Goal: Register for event/course

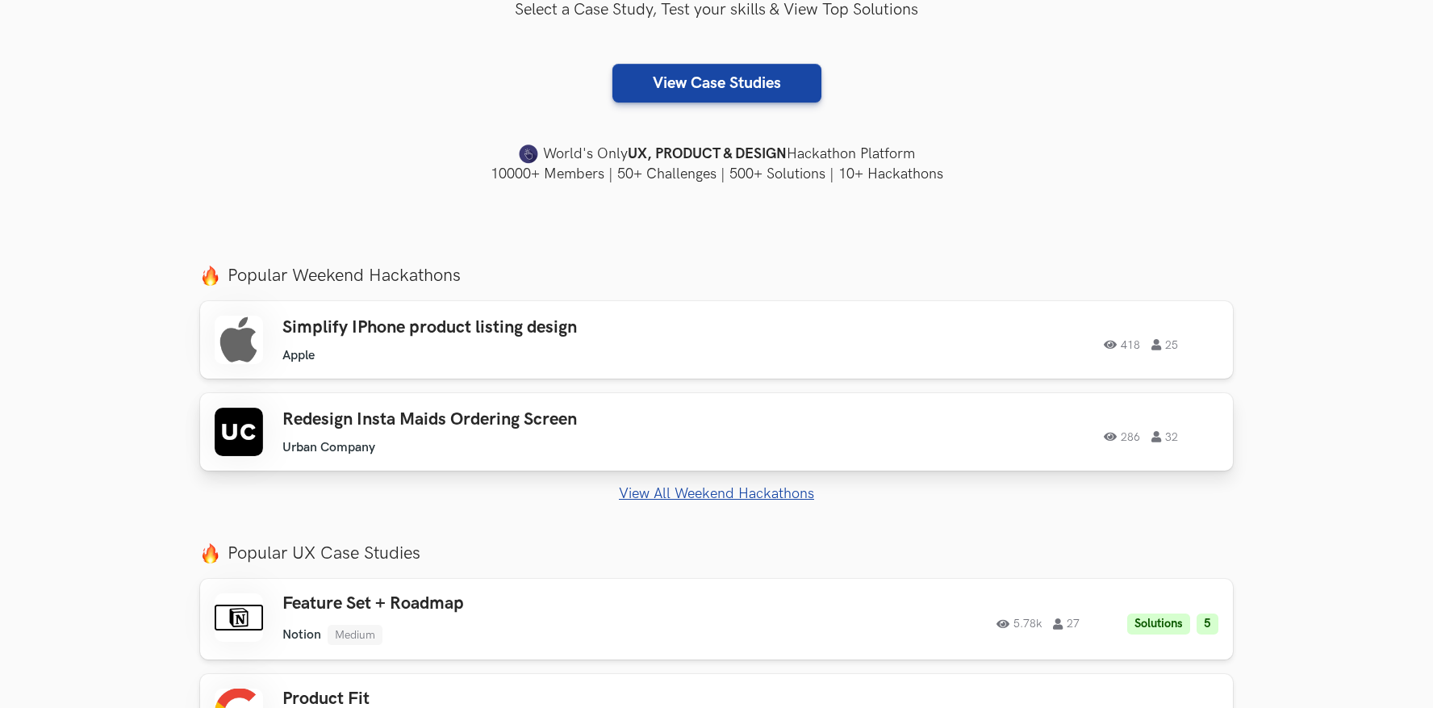
scroll to position [403, 0]
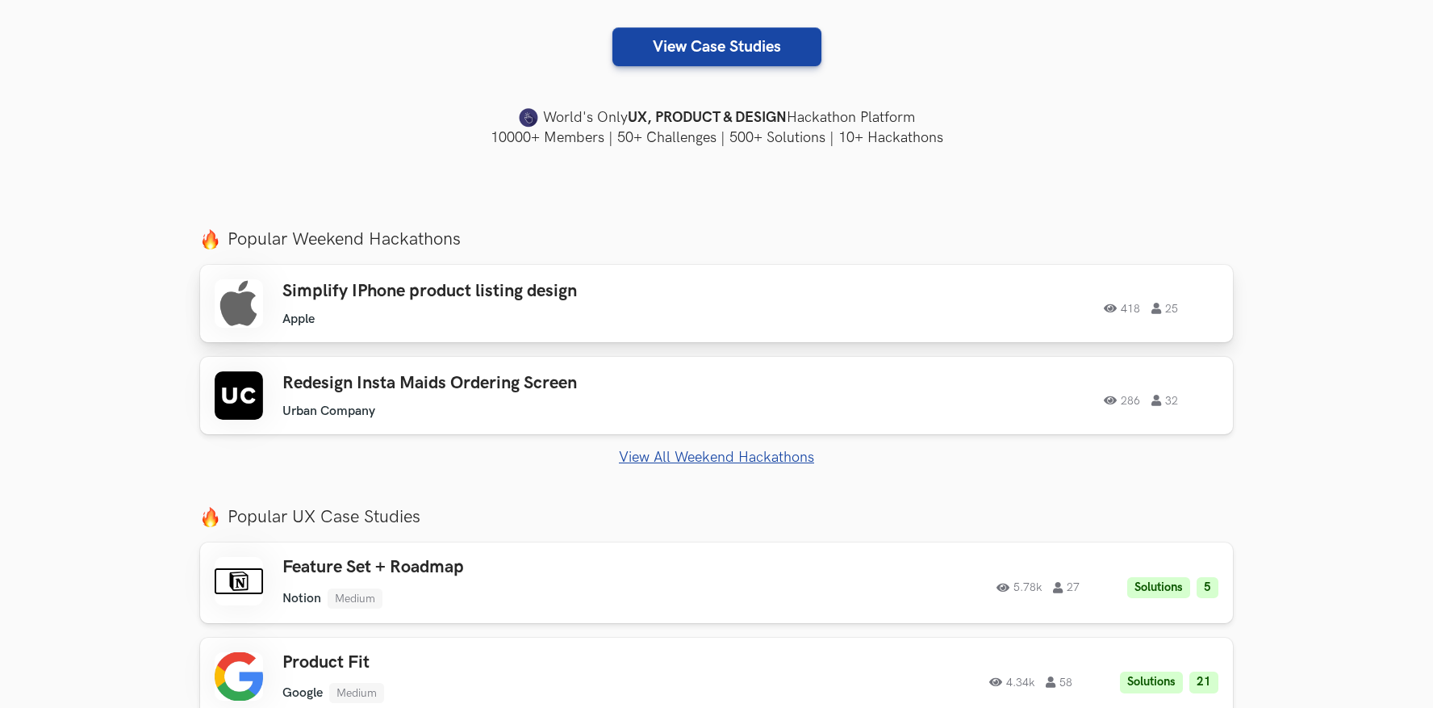
click at [689, 326] on ul "Apple" at bounding box center [511, 318] width 458 height 15
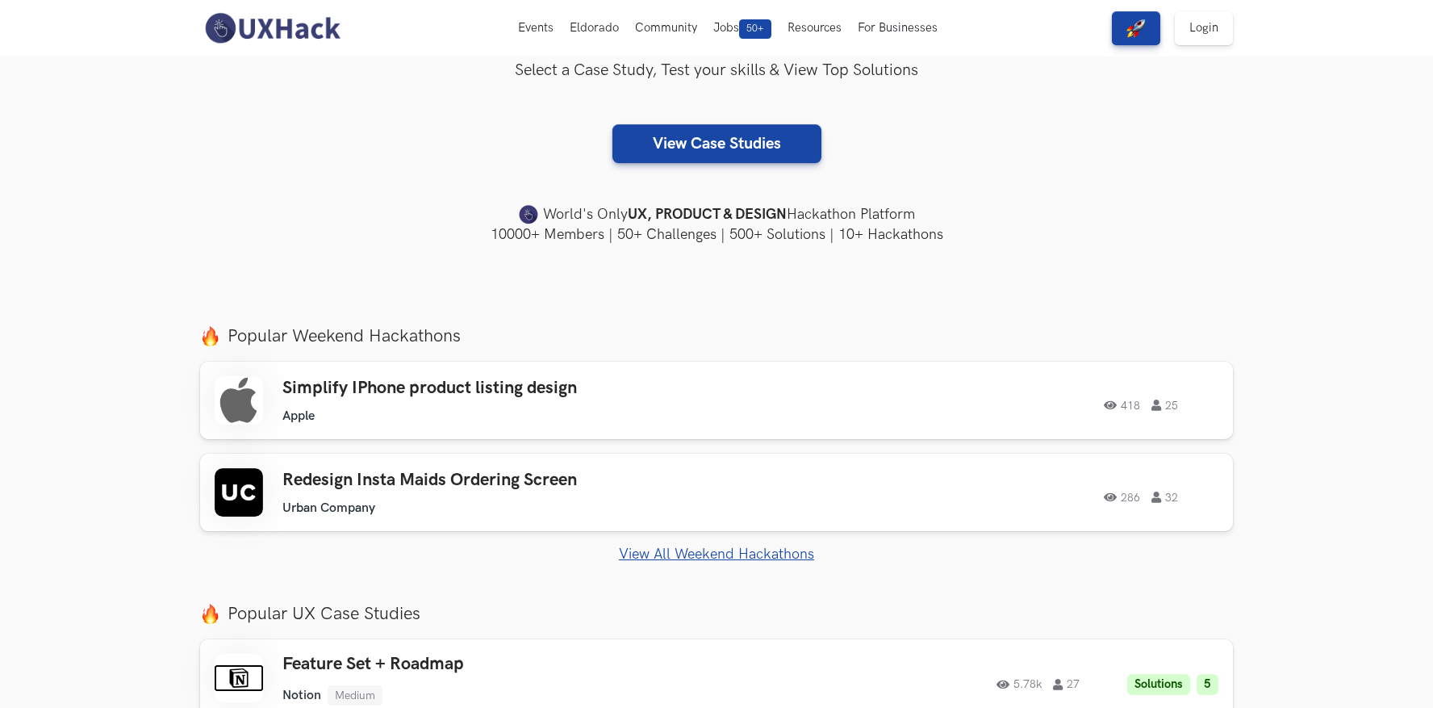
scroll to position [0, 0]
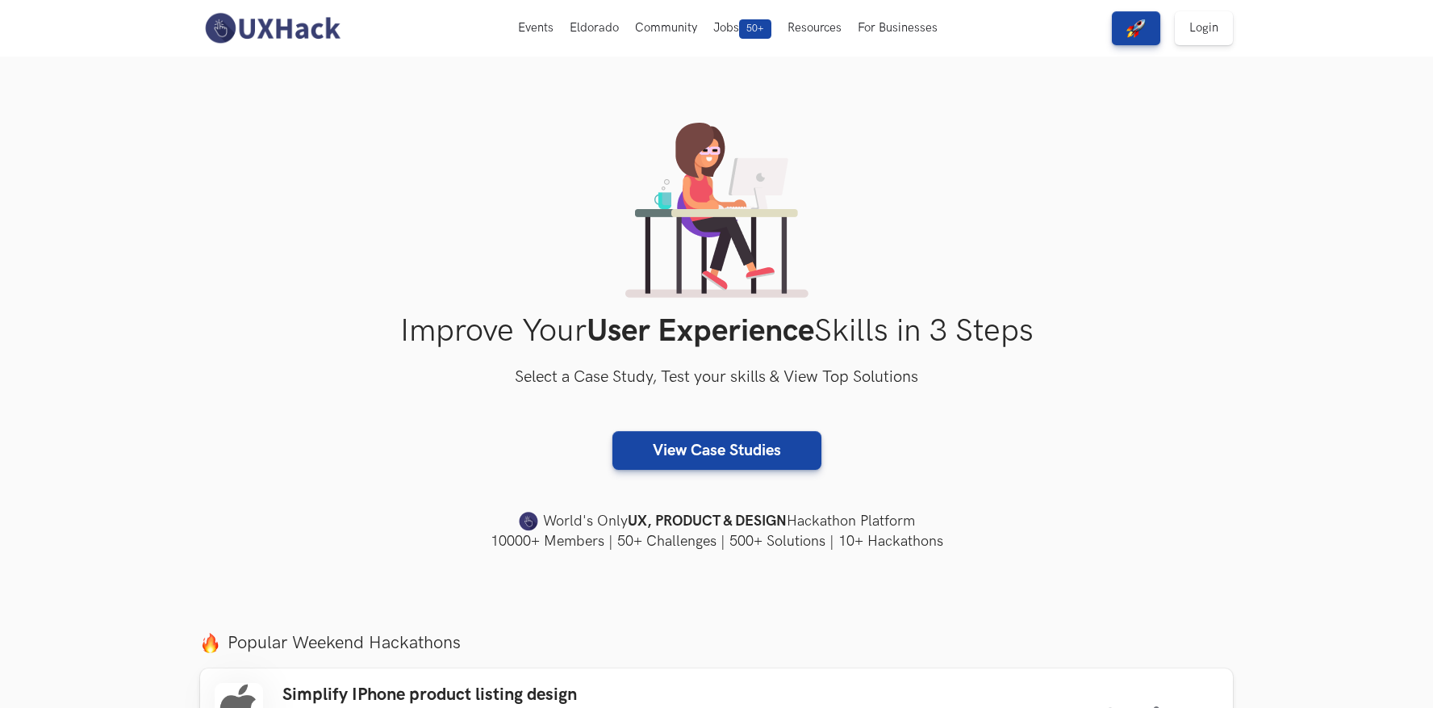
click at [1110, 460] on div "View Case Studies" at bounding box center [716, 450] width 1033 height 39
click at [732, 461] on link "View Case Studies" at bounding box center [716, 450] width 209 height 39
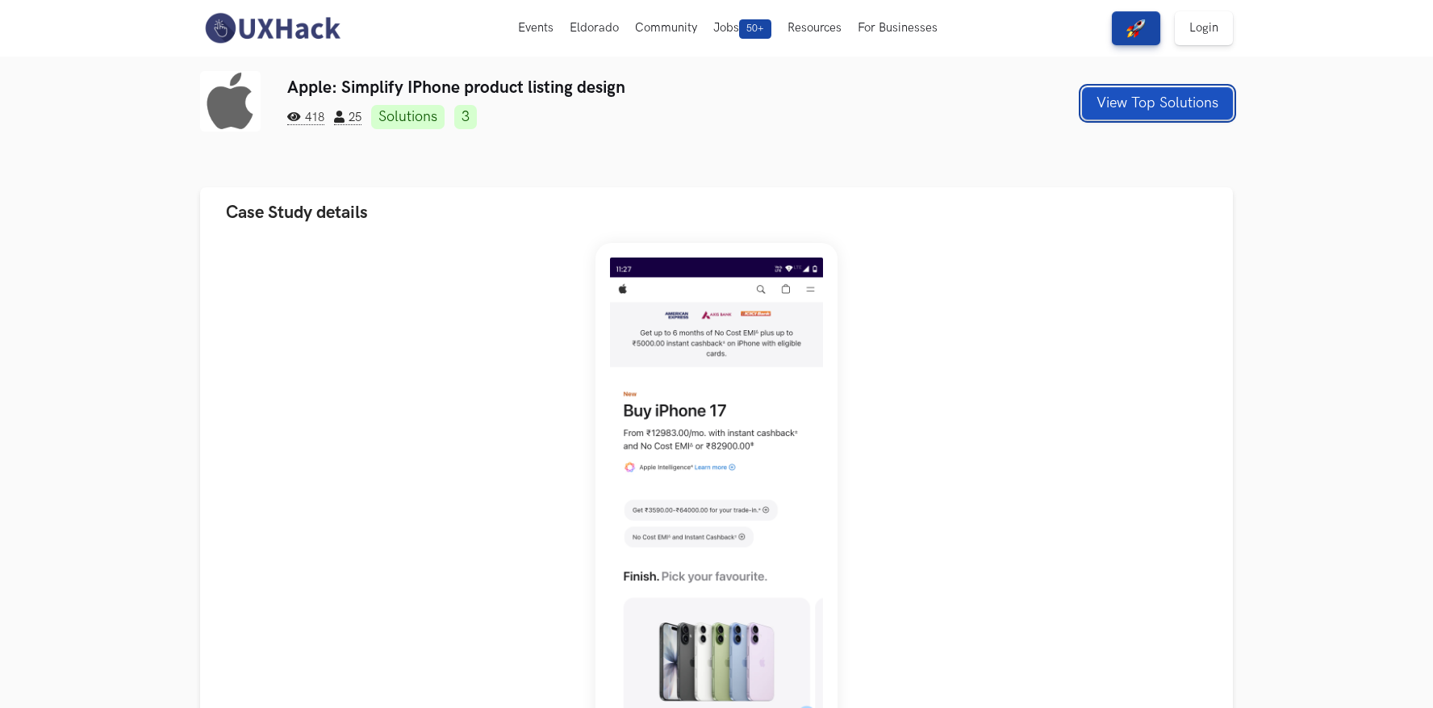
click at [1131, 115] on button "View Top Solutions" at bounding box center [1157, 103] width 151 height 32
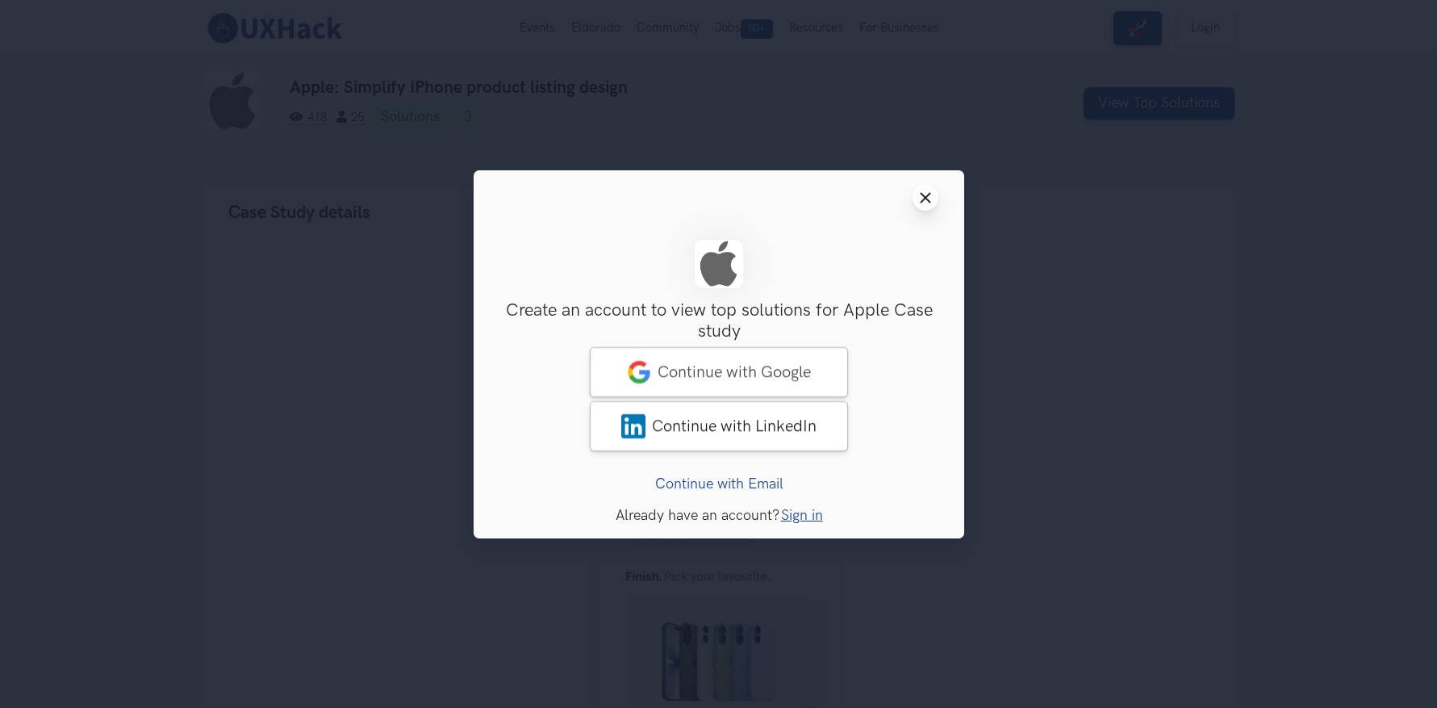
click at [928, 194] on line at bounding box center [925, 197] width 9 height 9
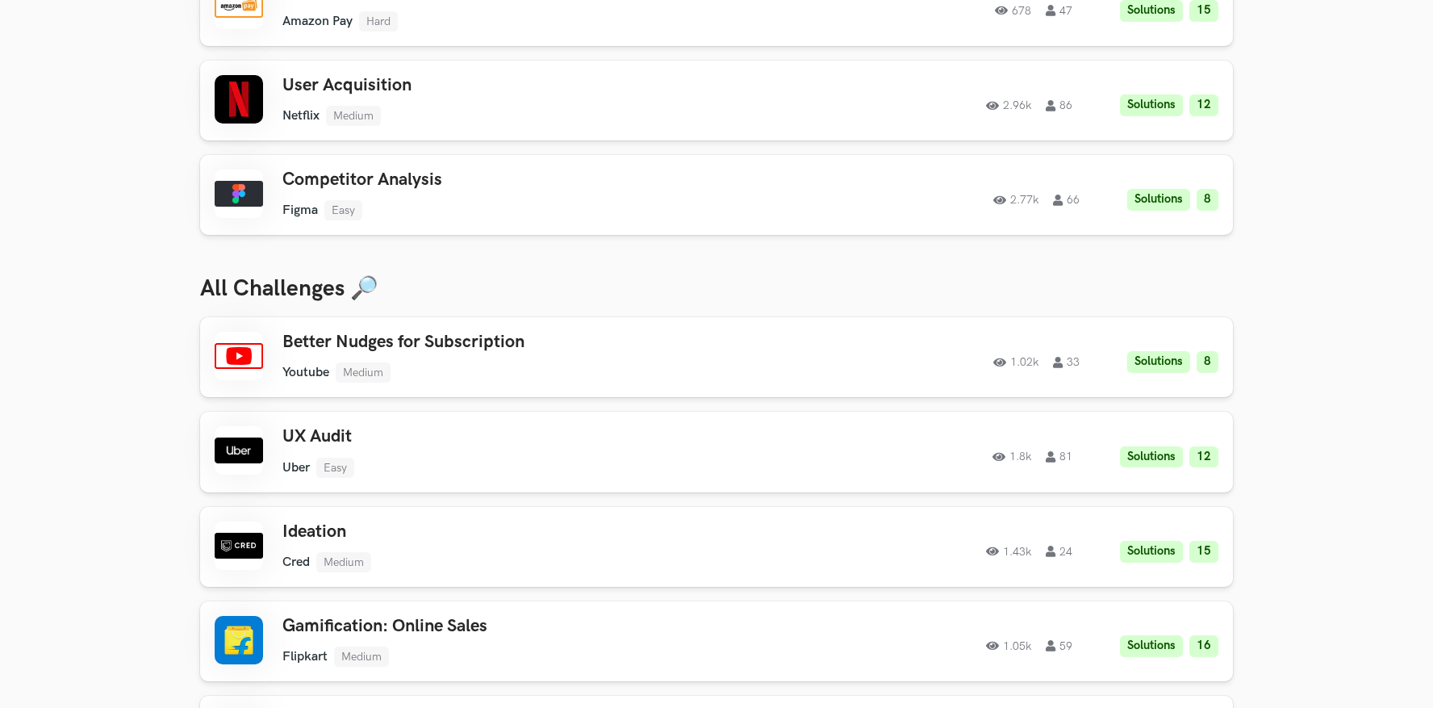
scroll to position [403, 0]
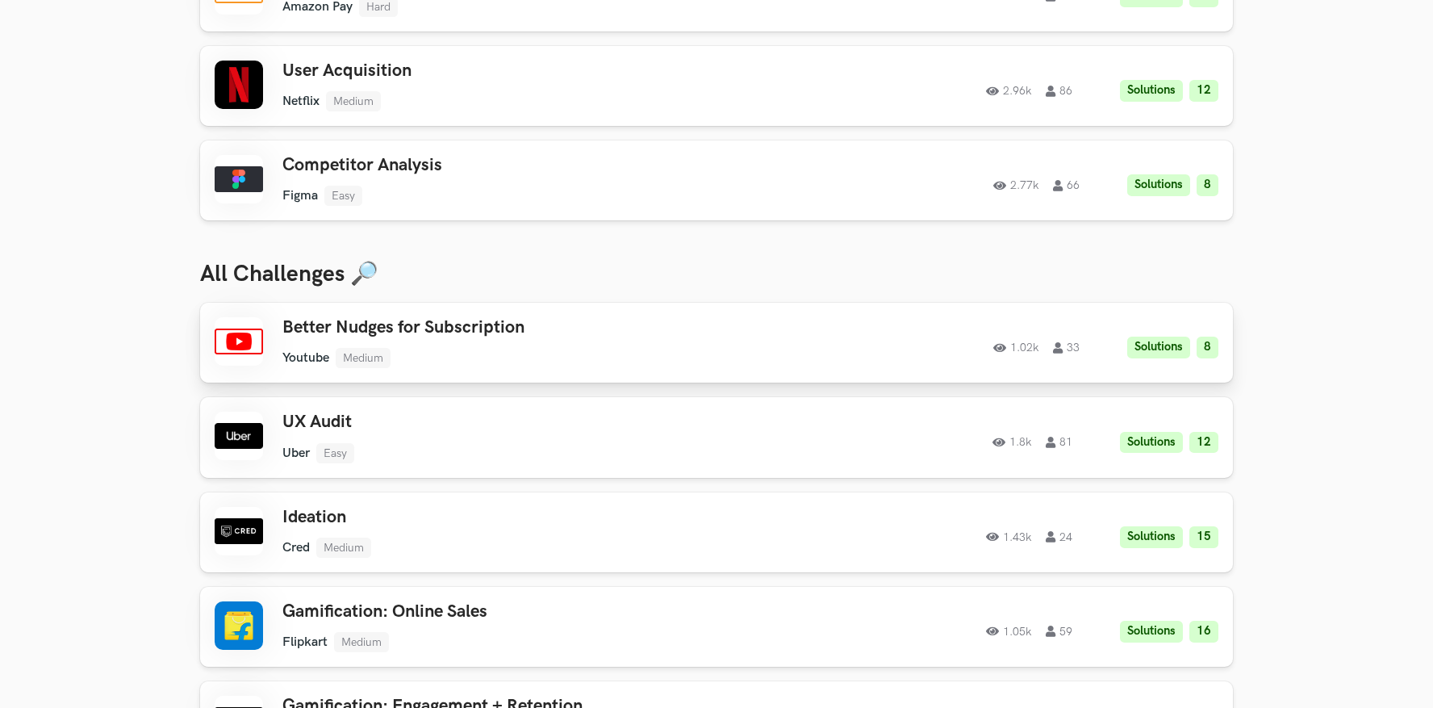
click at [776, 335] on div "1.02k 33 Solutions 8" at bounding box center [989, 342] width 458 height 31
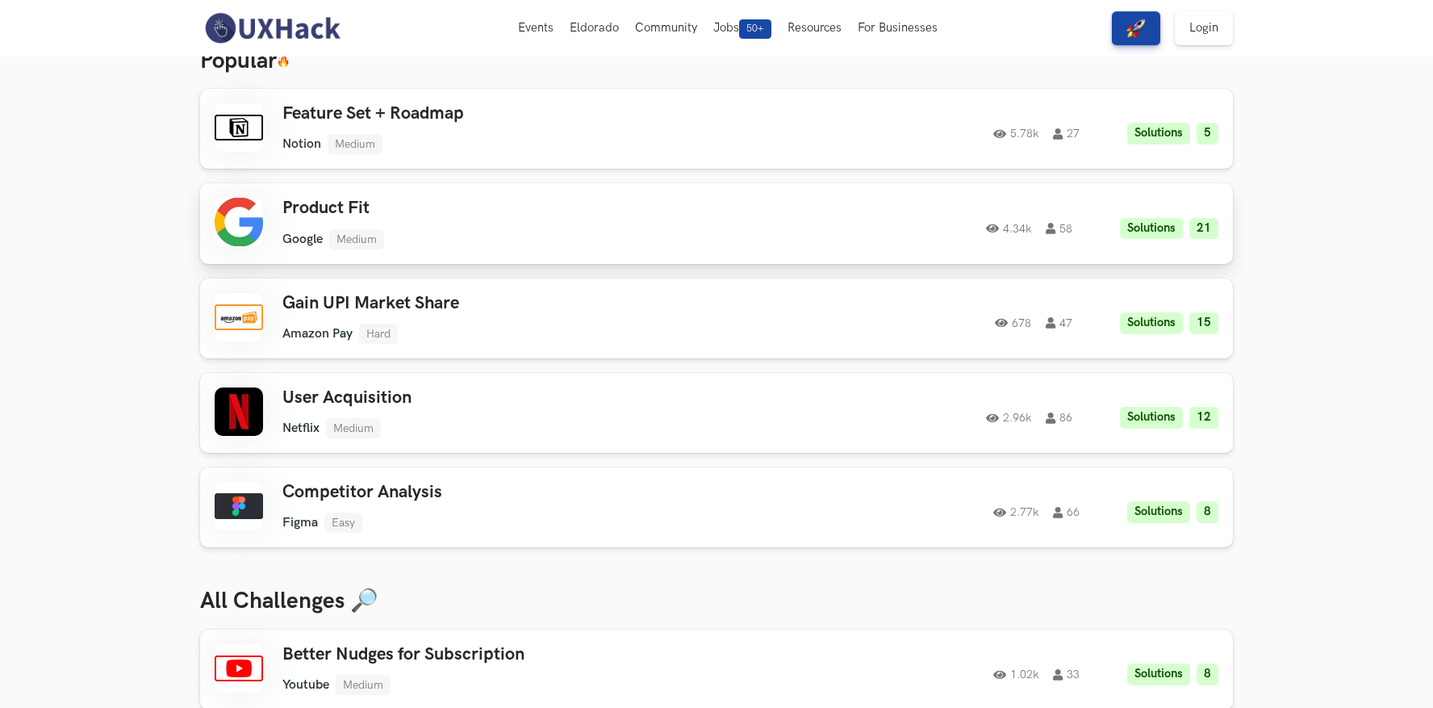
scroll to position [0, 0]
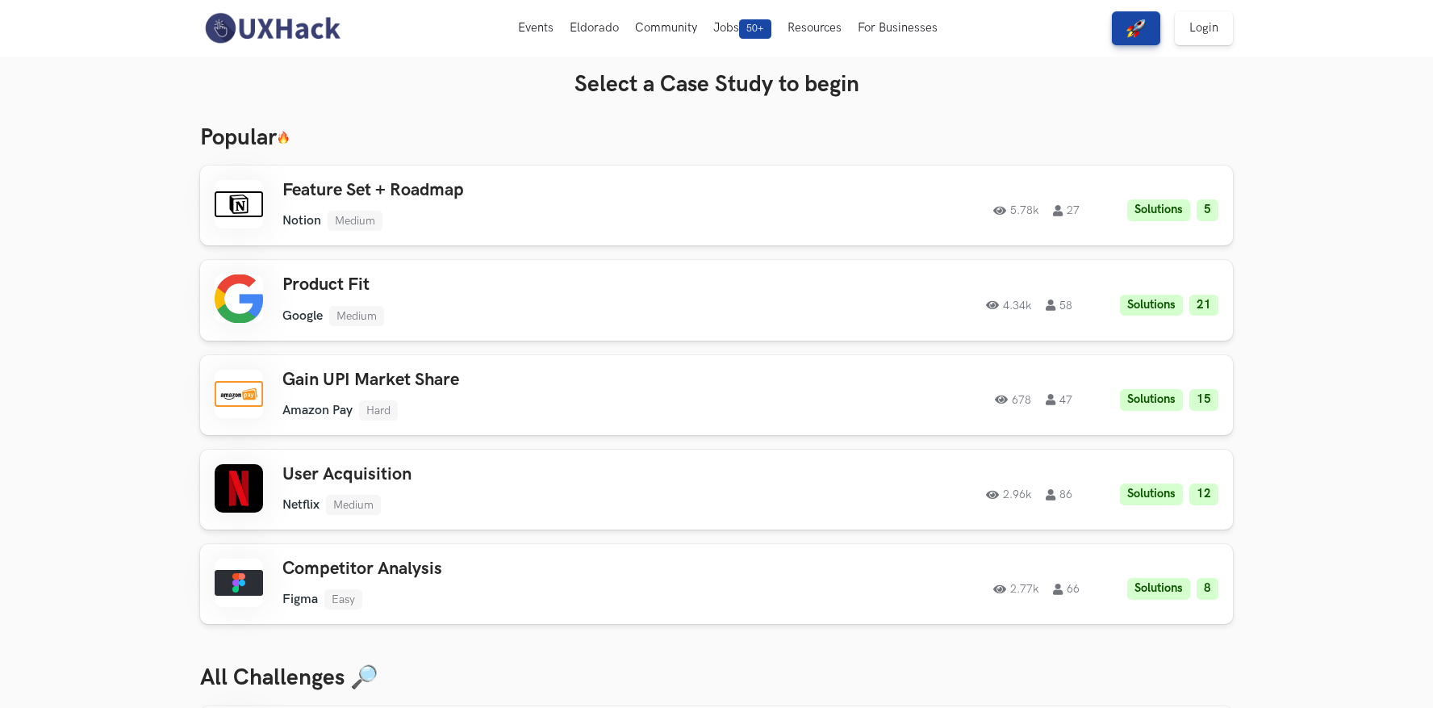
click at [273, 32] on img at bounding box center [272, 28] width 144 height 34
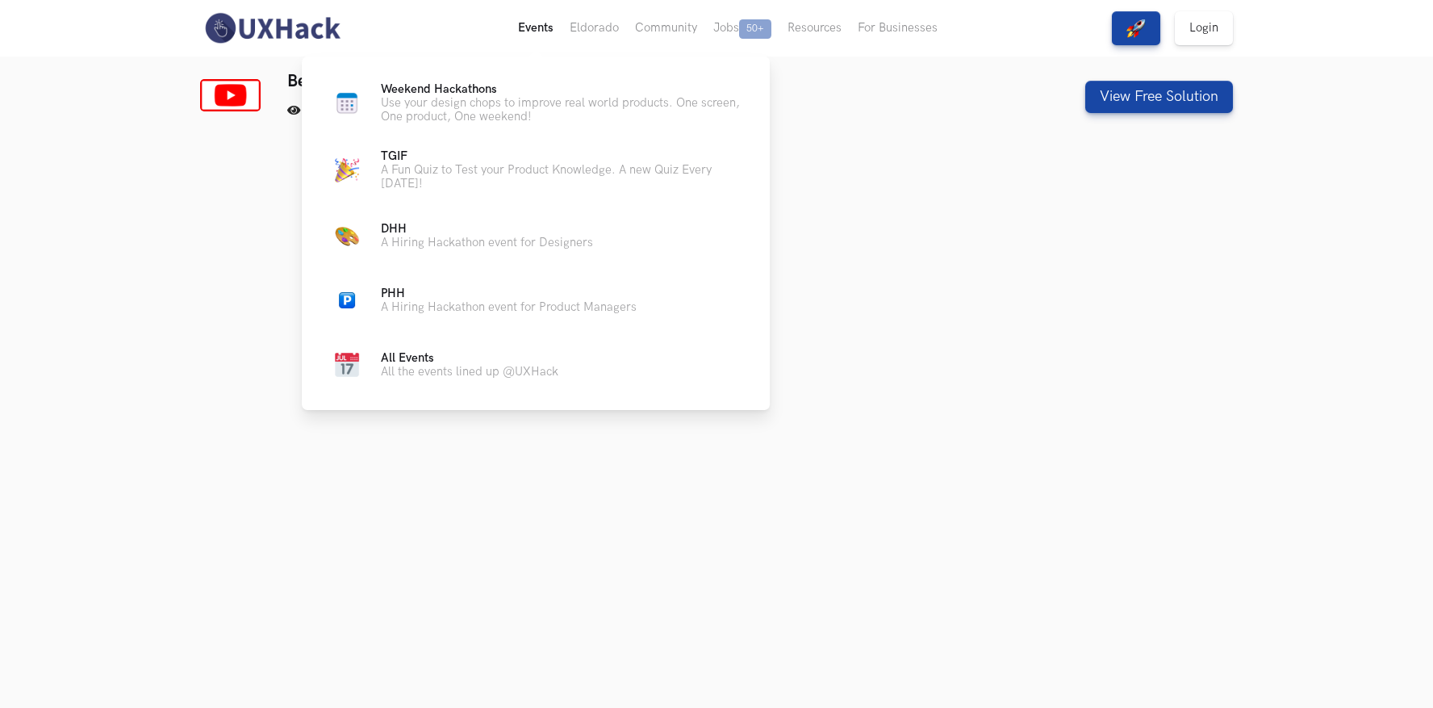
click at [544, 40] on button "Events Live" at bounding box center [536, 28] width 52 height 56
click at [543, 108] on p "Use your design chops to improve real world products. One screen, One product, …" at bounding box center [562, 109] width 363 height 27
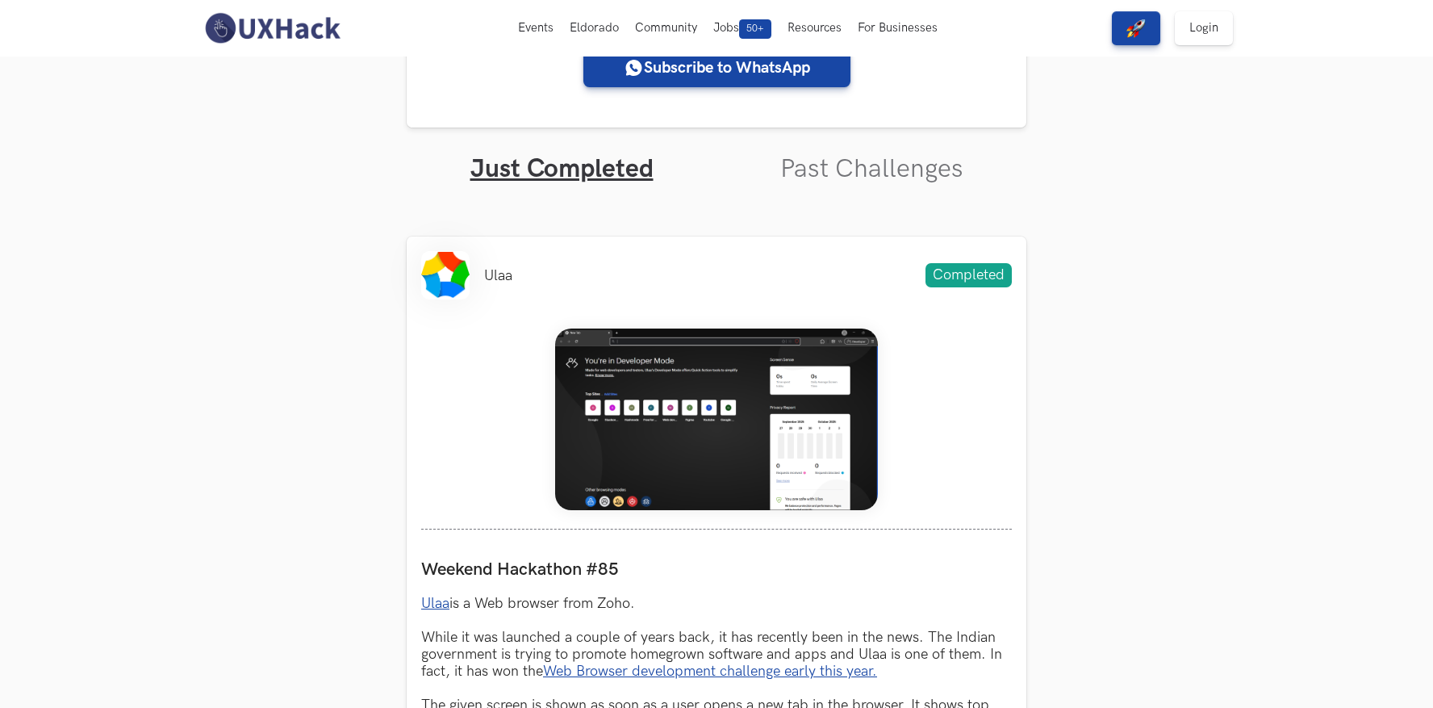
scroll to position [203, 0]
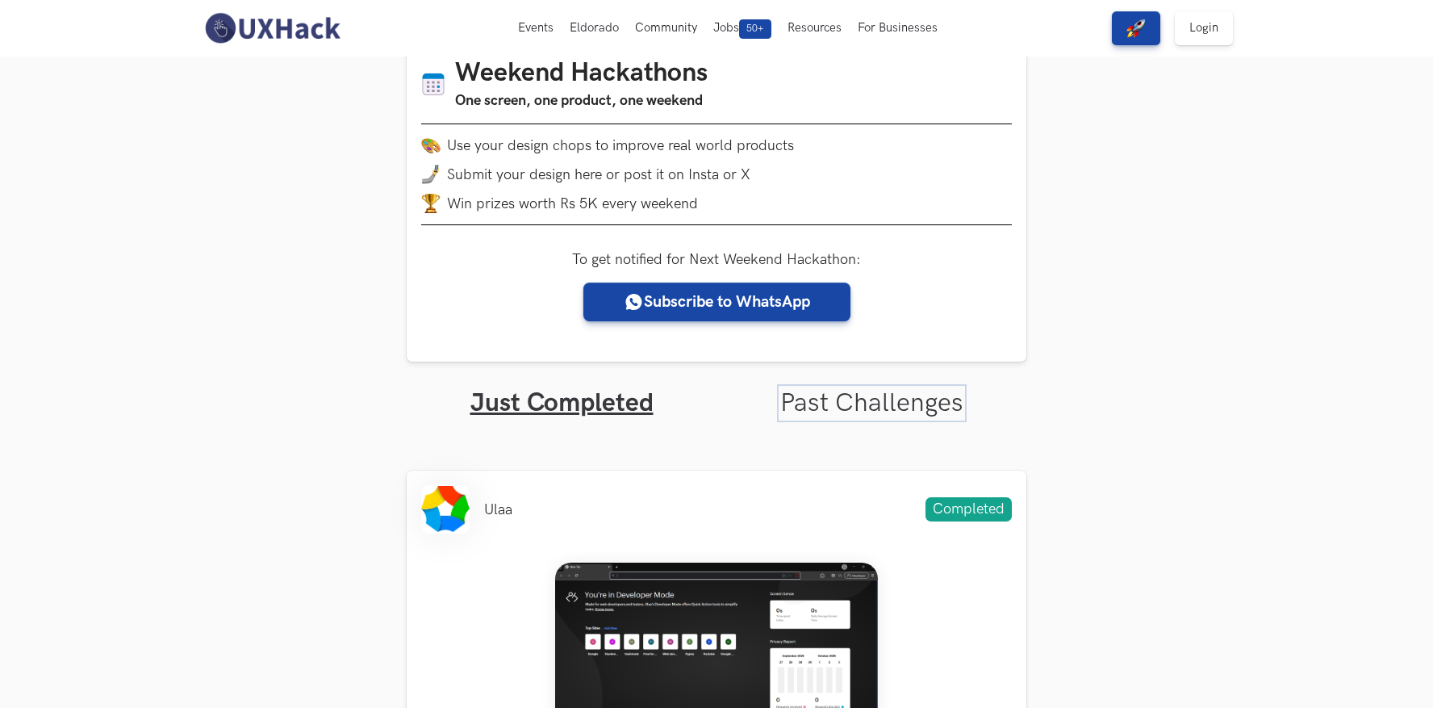
click at [859, 407] on link "Past Challenges" at bounding box center [871, 402] width 183 height 31
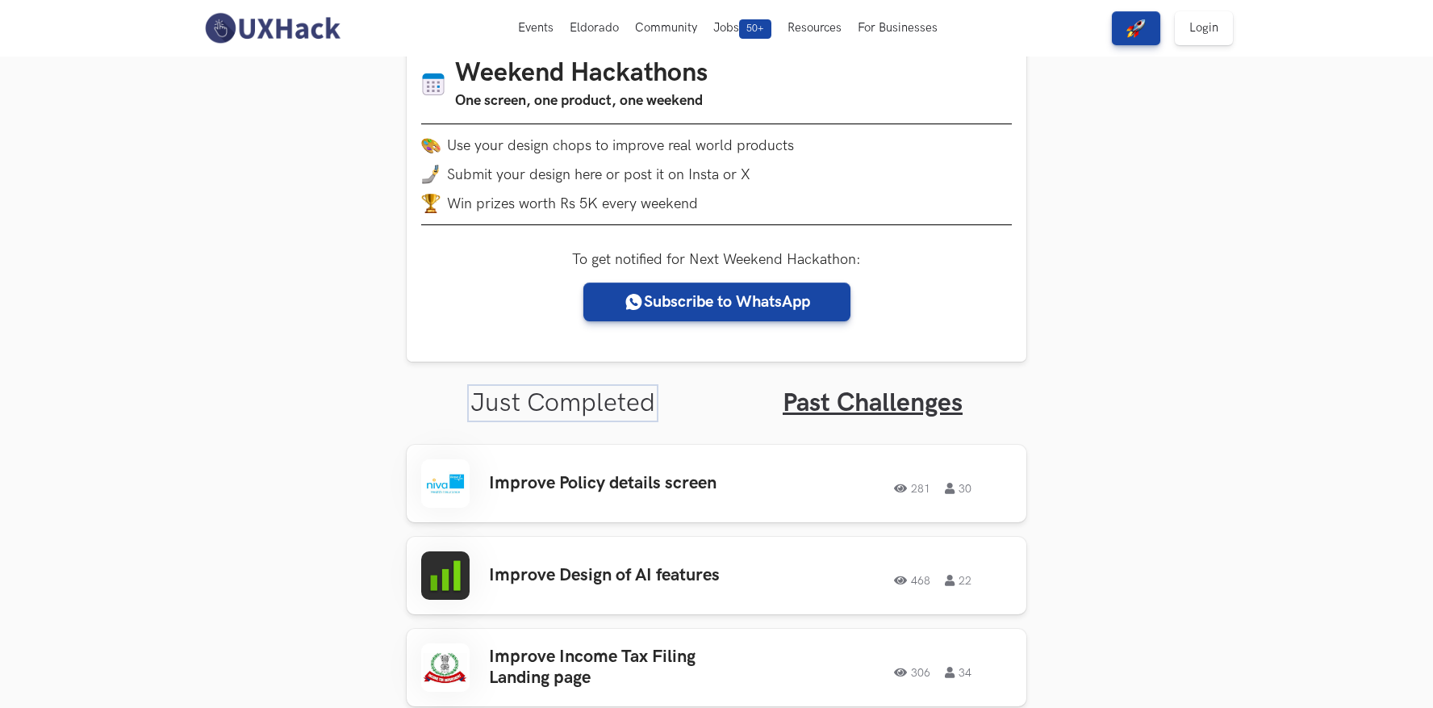
click at [537, 399] on link "Just Completed" at bounding box center [562, 402] width 185 height 31
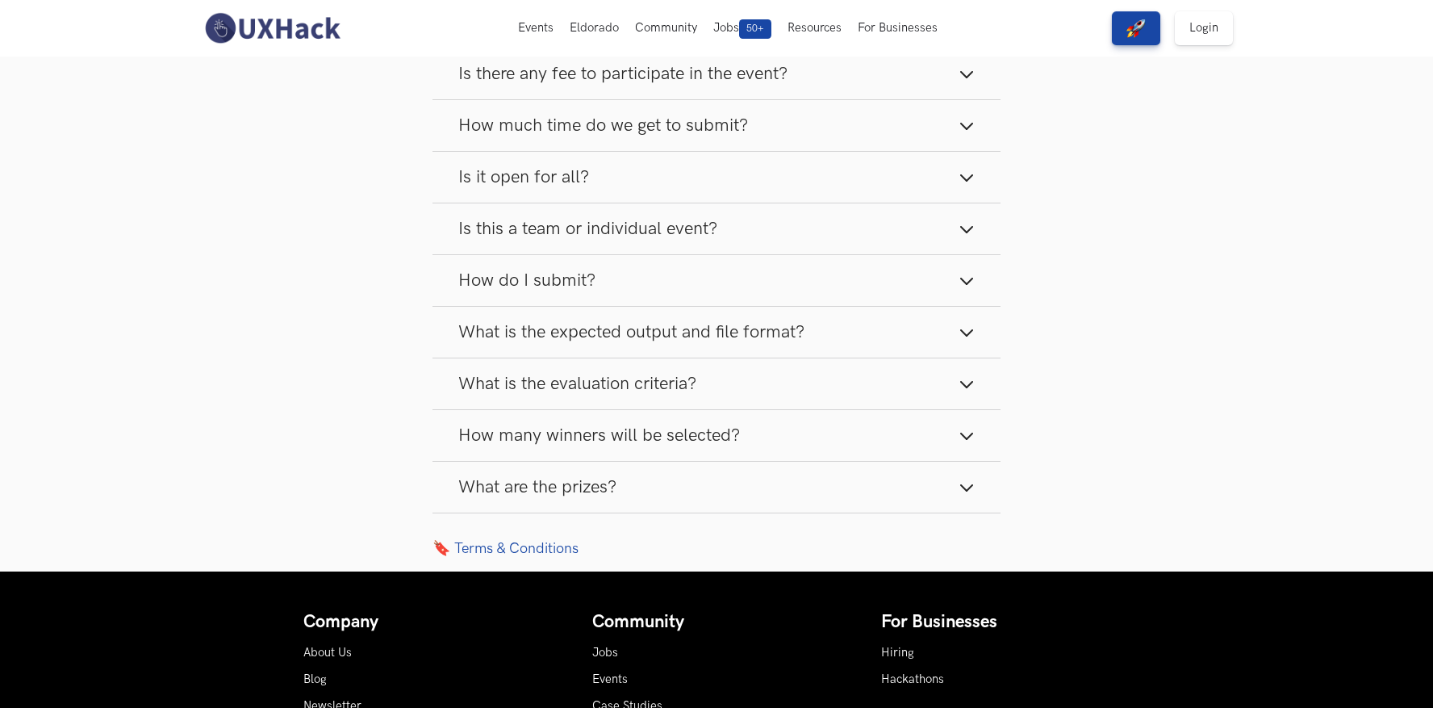
scroll to position [1372, 0]
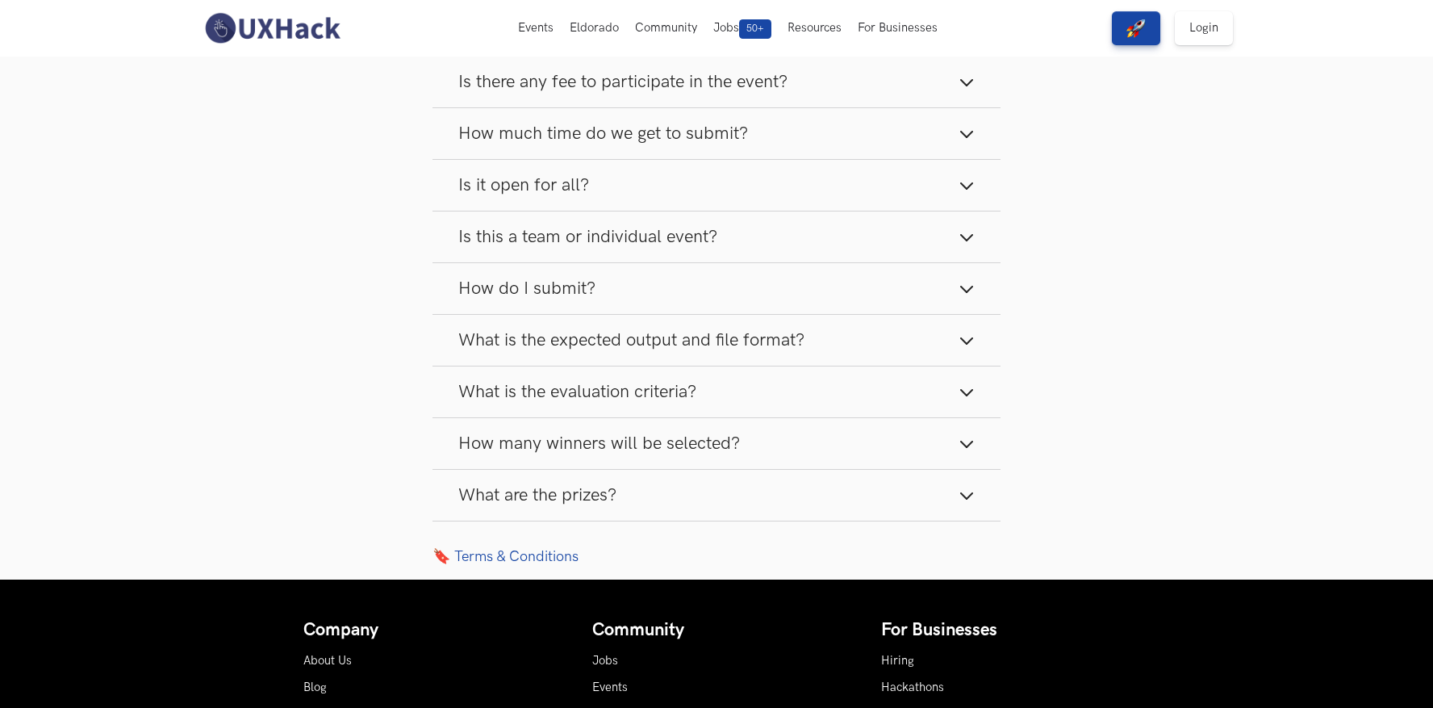
click at [838, 235] on button "Is this a team or individual event?" at bounding box center [716, 236] width 568 height 51
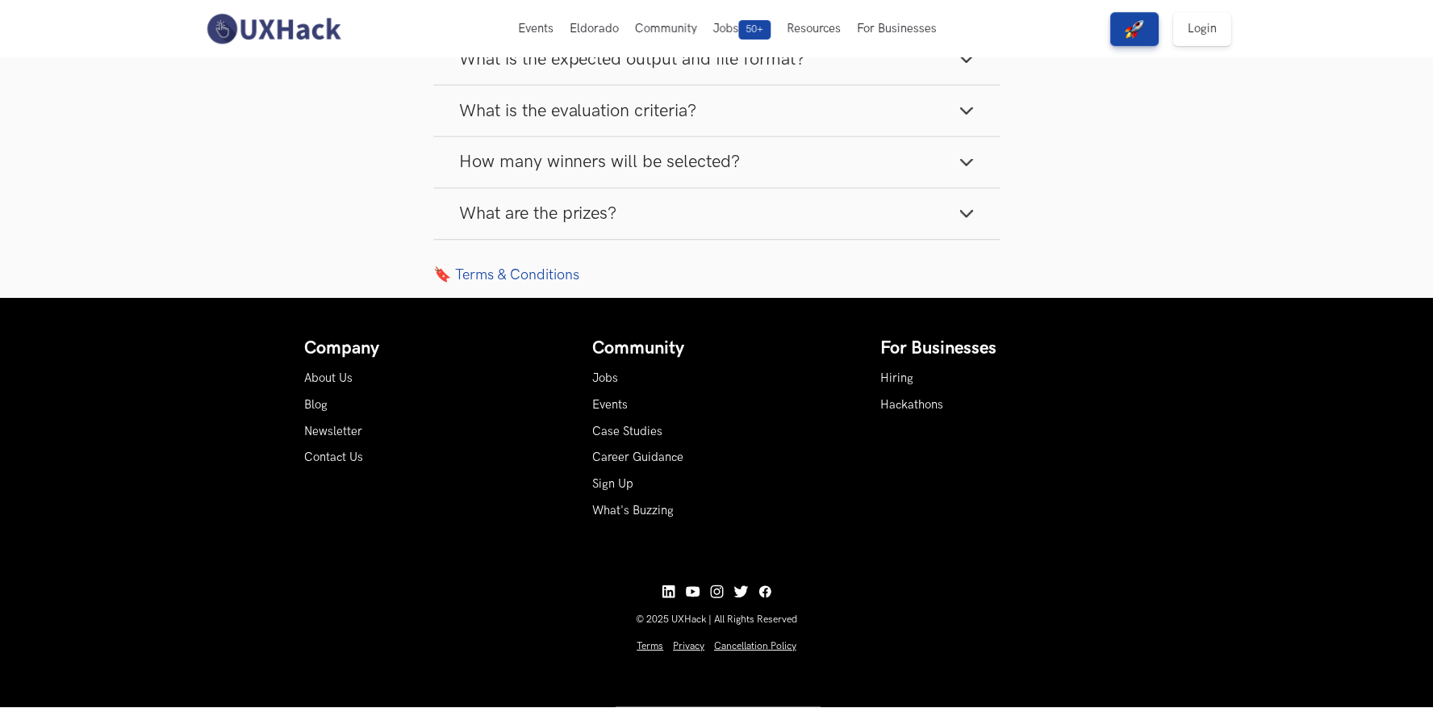
scroll to position [0, 0]
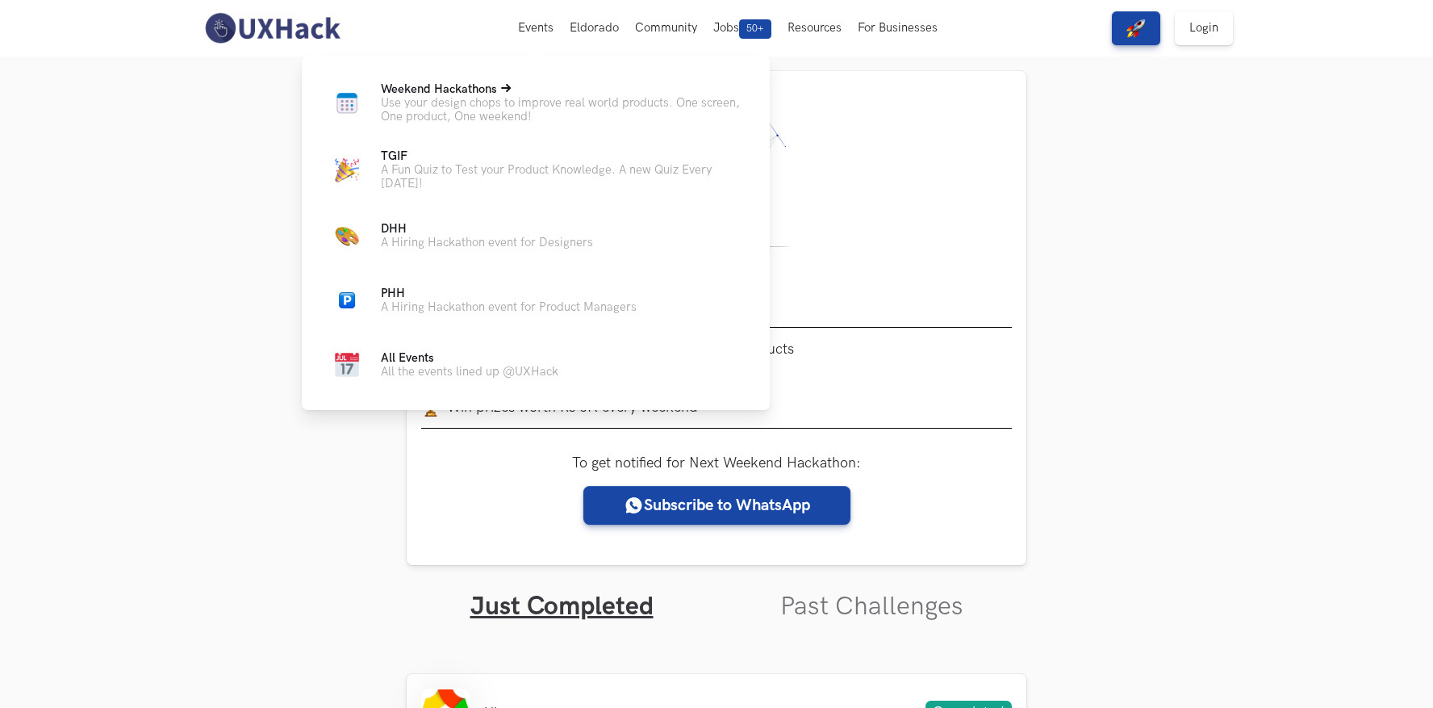
click at [466, 86] on span "Weekend Hackathons Live" at bounding box center [439, 89] width 116 height 14
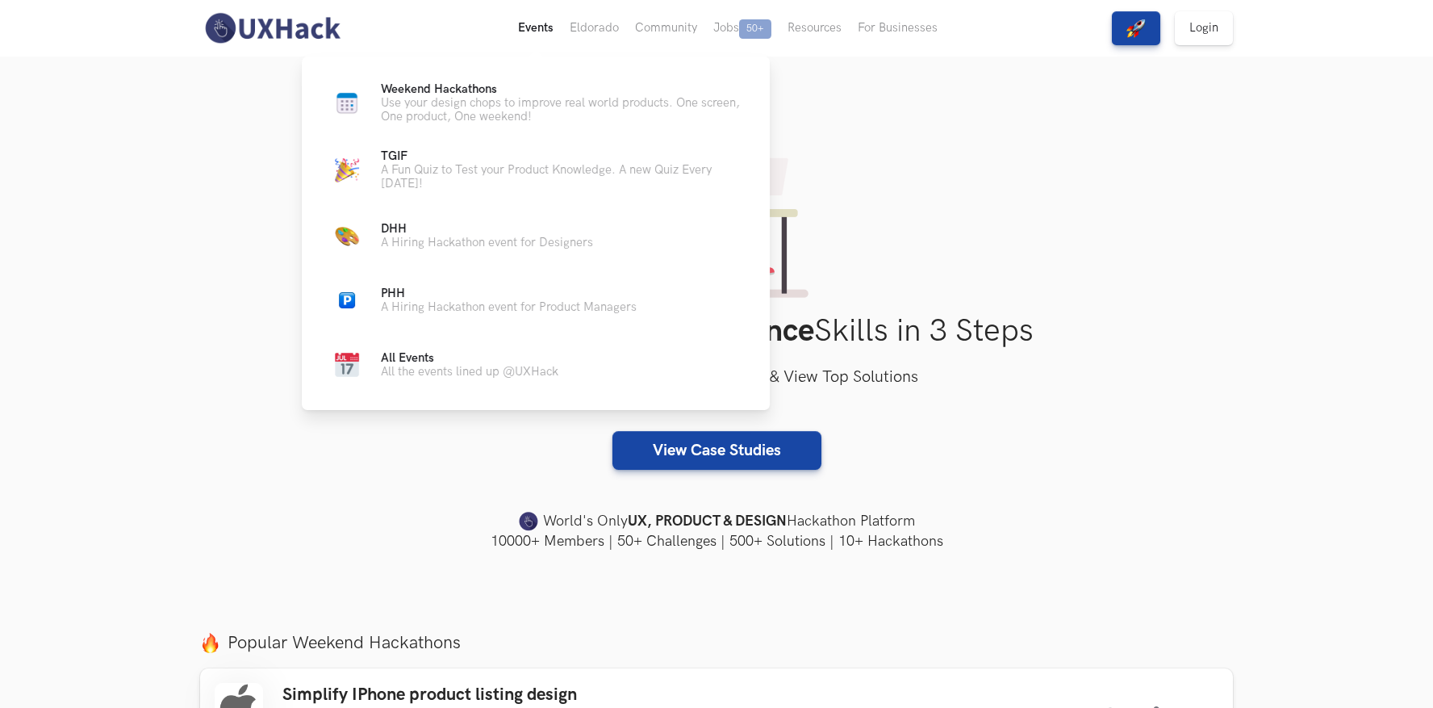
drag, startPoint x: 0, startPoint y: 0, endPoint x: 534, endPoint y: 28, distance: 534.8
click at [534, 28] on button "Events Live" at bounding box center [536, 28] width 52 height 56
click at [432, 99] on p "Use your design chops to improve real world products. One screen, One product, …" at bounding box center [562, 109] width 363 height 27
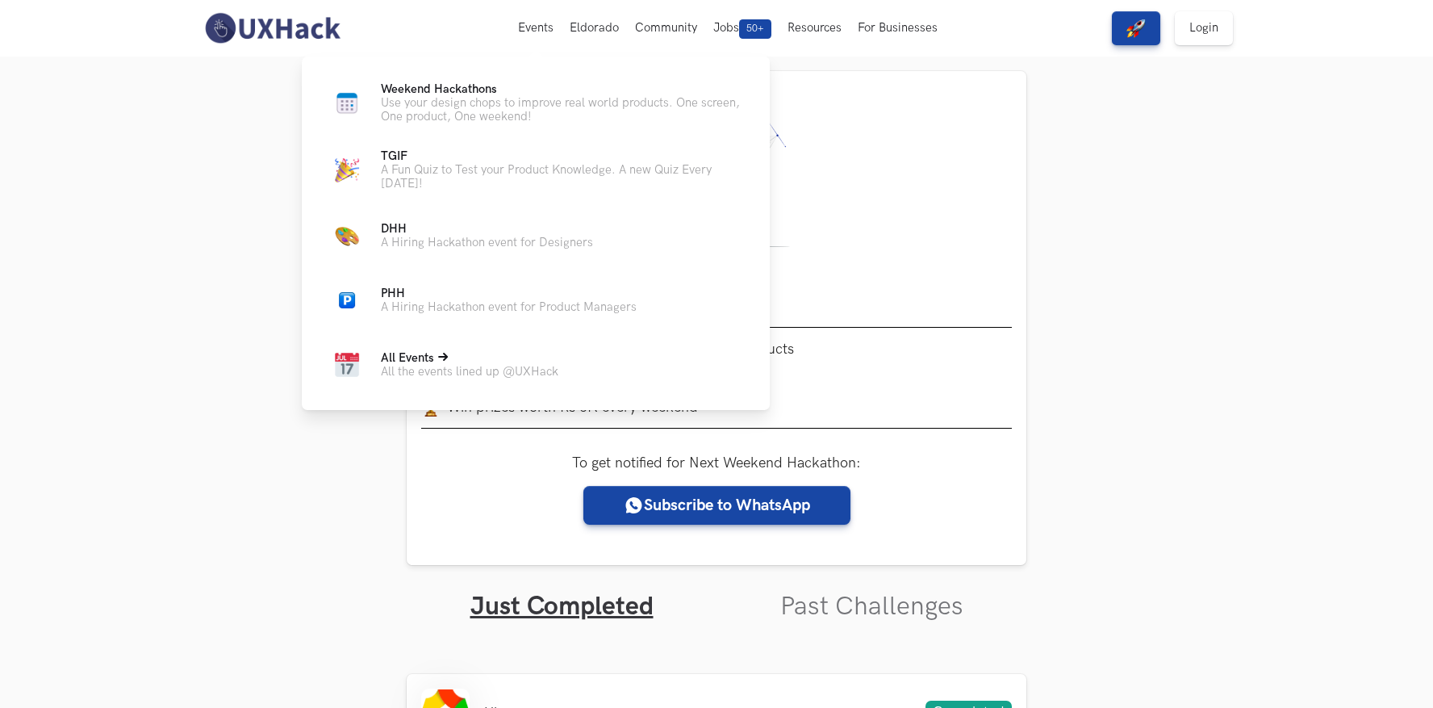
click at [447, 363] on p "All Events" at bounding box center [469, 358] width 177 height 14
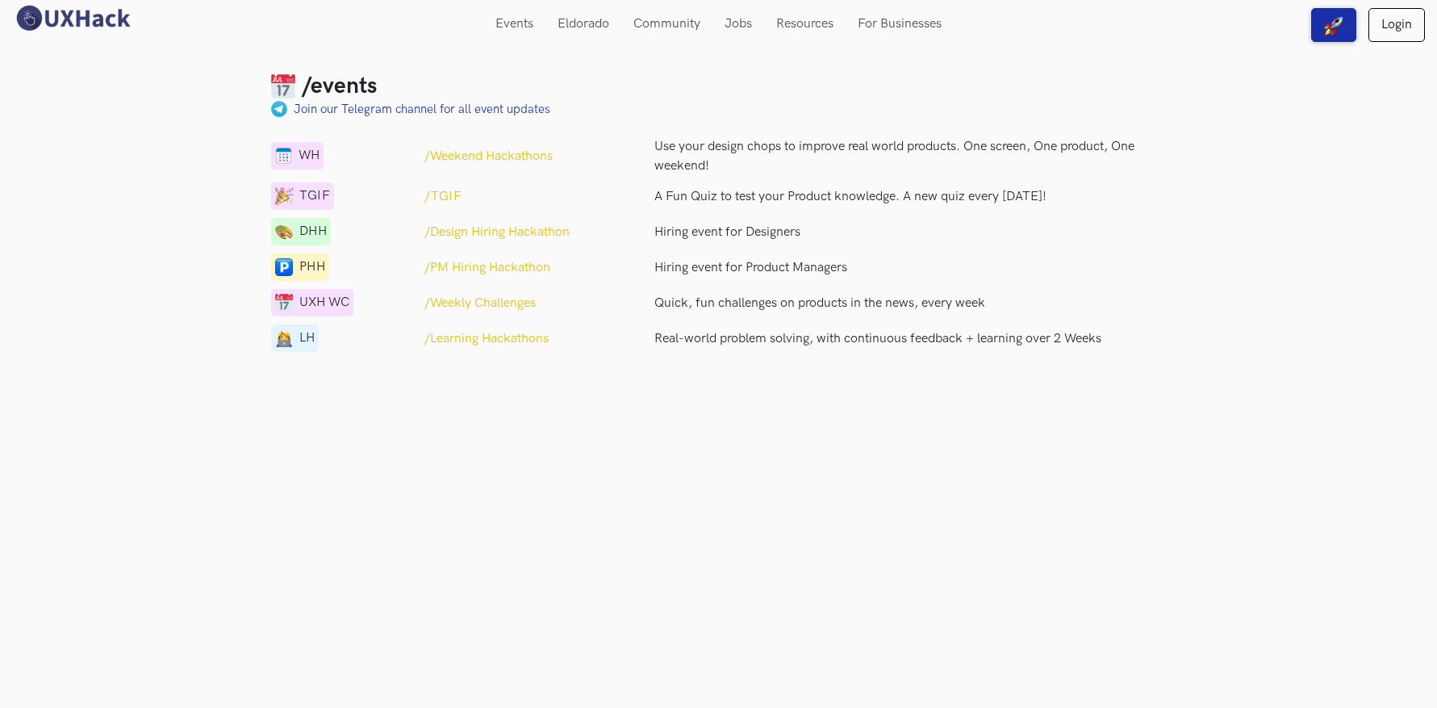
click at [775, 408] on div "/events Join our Telegram channel for all event updates WH /Weekend Hackathons …" at bounding box center [718, 354] width 1437 height 708
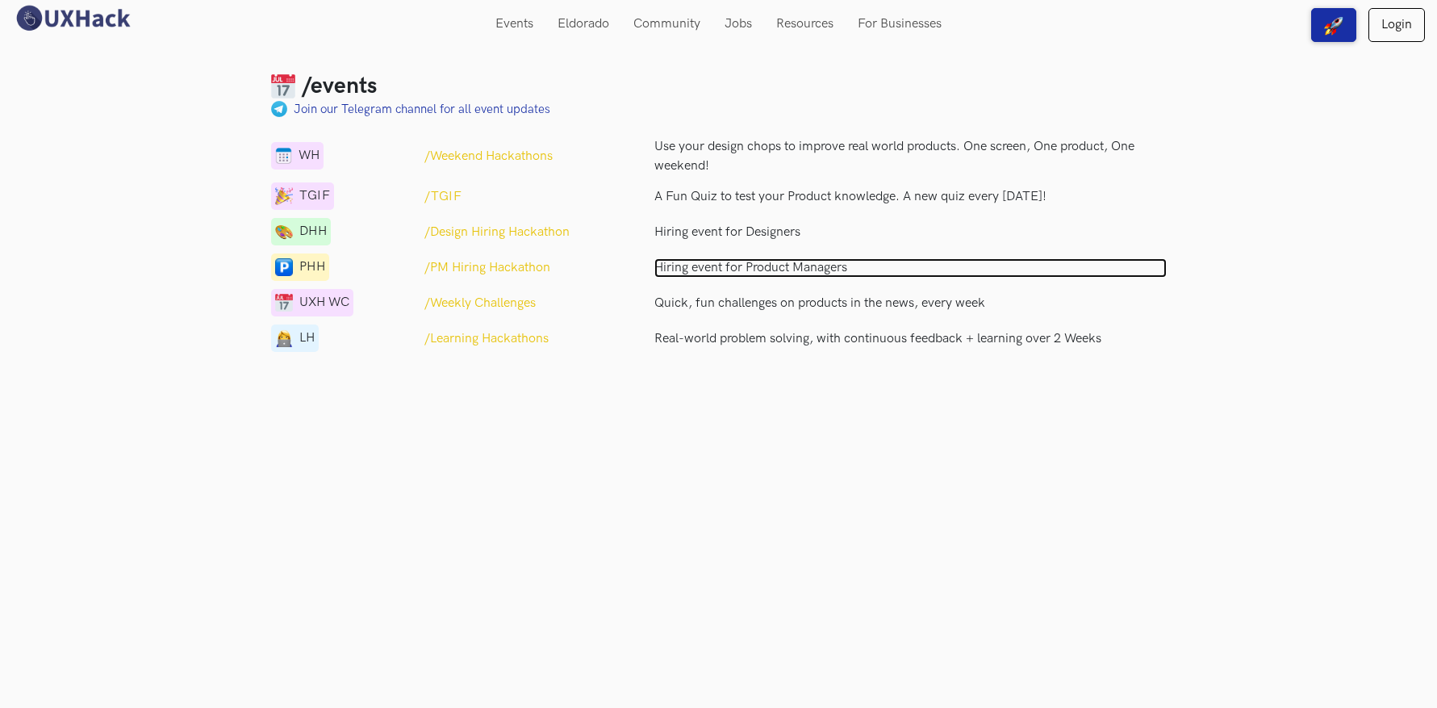
click at [725, 265] on p "Hiring event for Product Managers" at bounding box center [910, 267] width 512 height 19
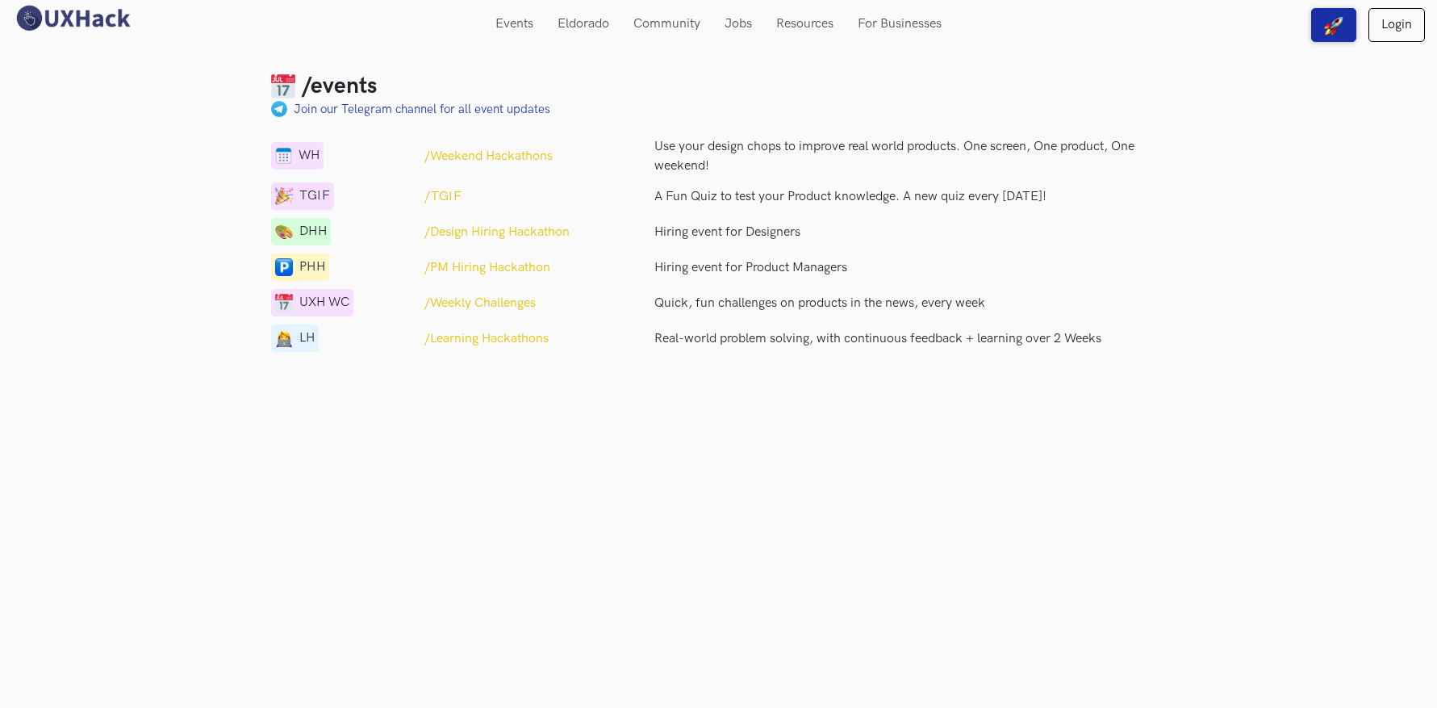
click at [750, 487] on div "/events Join our Telegram channel for all event updates WH /Weekend Hackathons …" at bounding box center [718, 354] width 1437 height 708
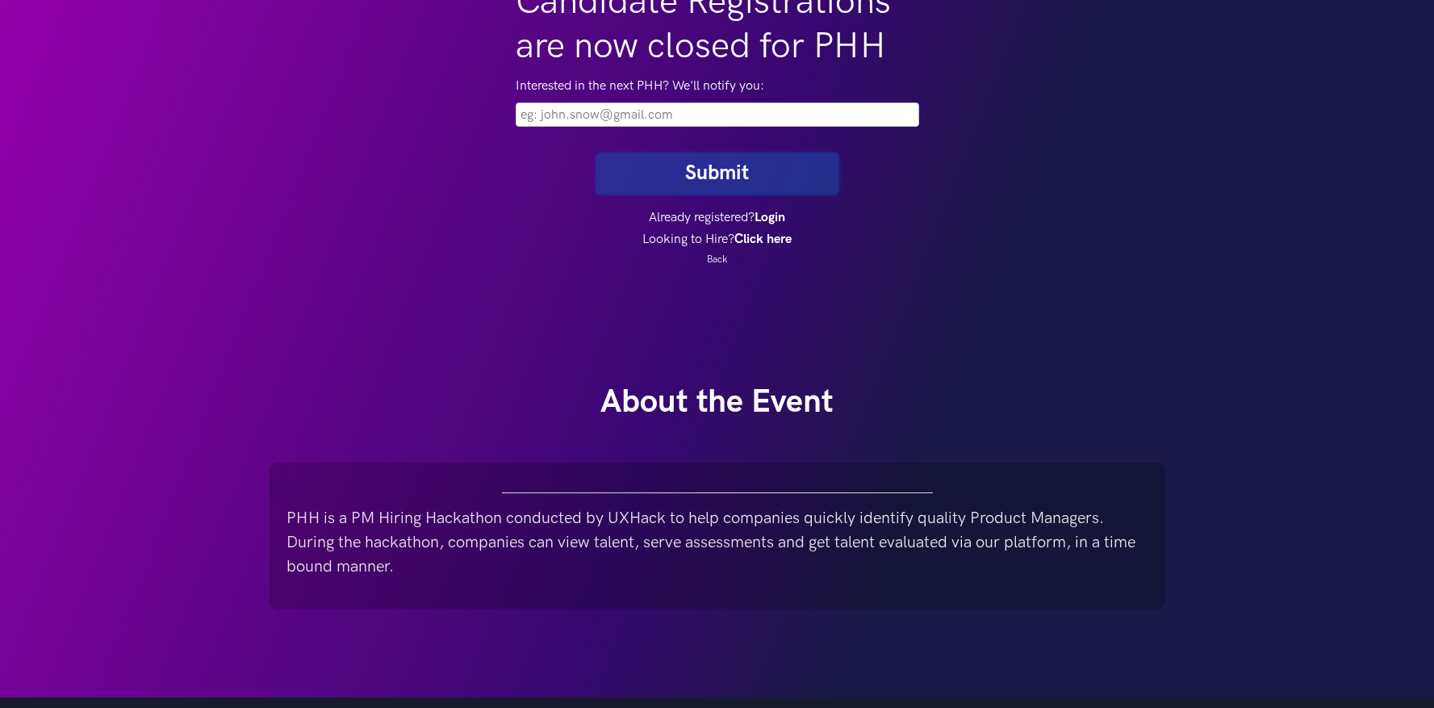
scroll to position [403, 0]
